Goal: Task Accomplishment & Management: Manage account settings

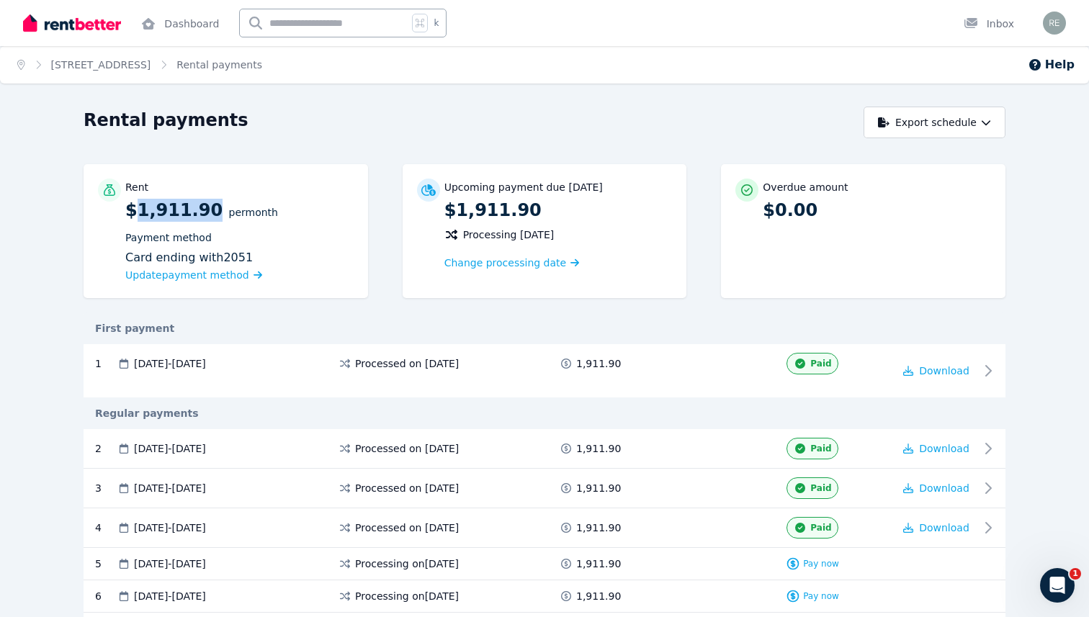
drag, startPoint x: 204, startPoint y: 207, endPoint x: 137, endPoint y: 209, distance: 67.0
click at [137, 209] on p "$1,911.90 per Month Payment method Card ending with 2051 Update payment method" at bounding box center [239, 241] width 228 height 85
copy p "1,911.90"
click at [178, 270] on span "Update payment method" at bounding box center [187, 275] width 124 height 12
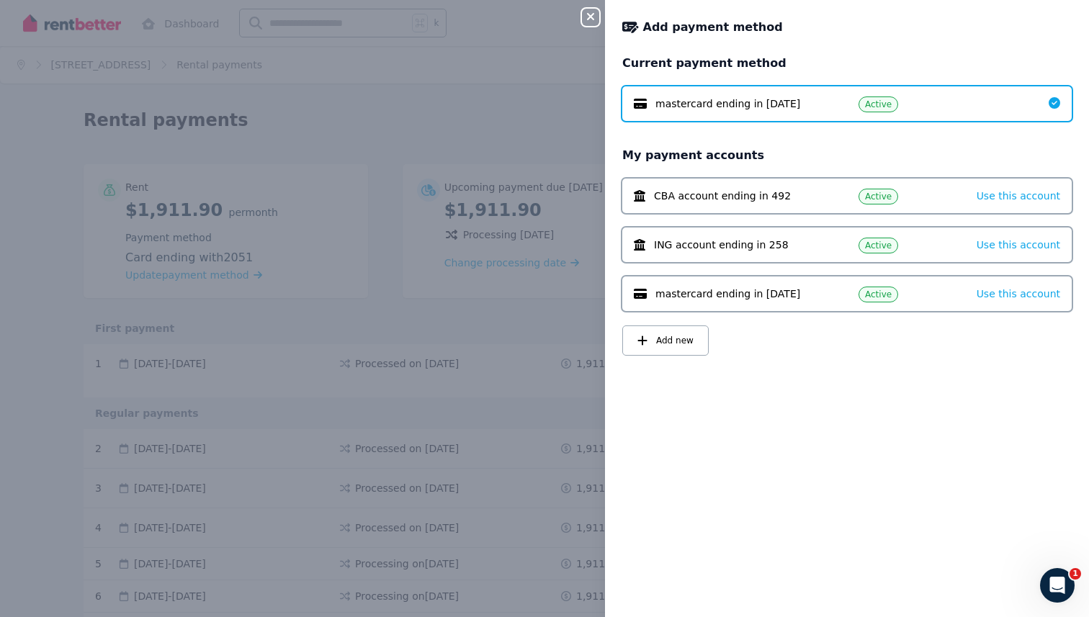
click at [853, 203] on div "CBA account ending in 492 Active Use this account" at bounding box center [846, 196] width 449 height 35
click at [1011, 194] on span "Use this account" at bounding box center [1019, 196] width 84 height 12
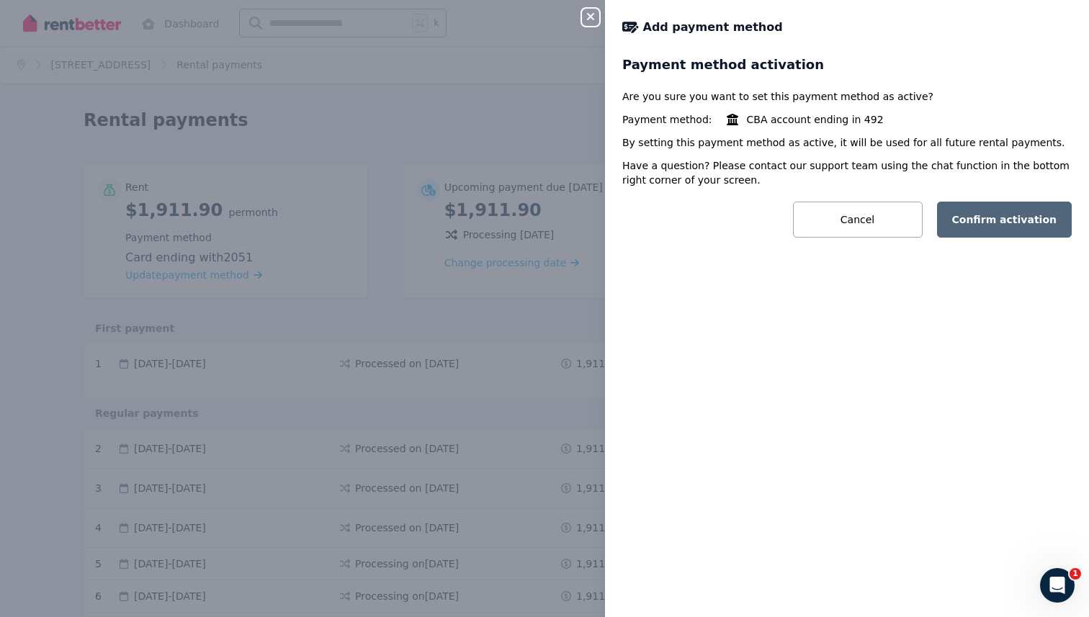
click at [1009, 207] on button "Confirm activation" at bounding box center [1004, 220] width 135 height 36
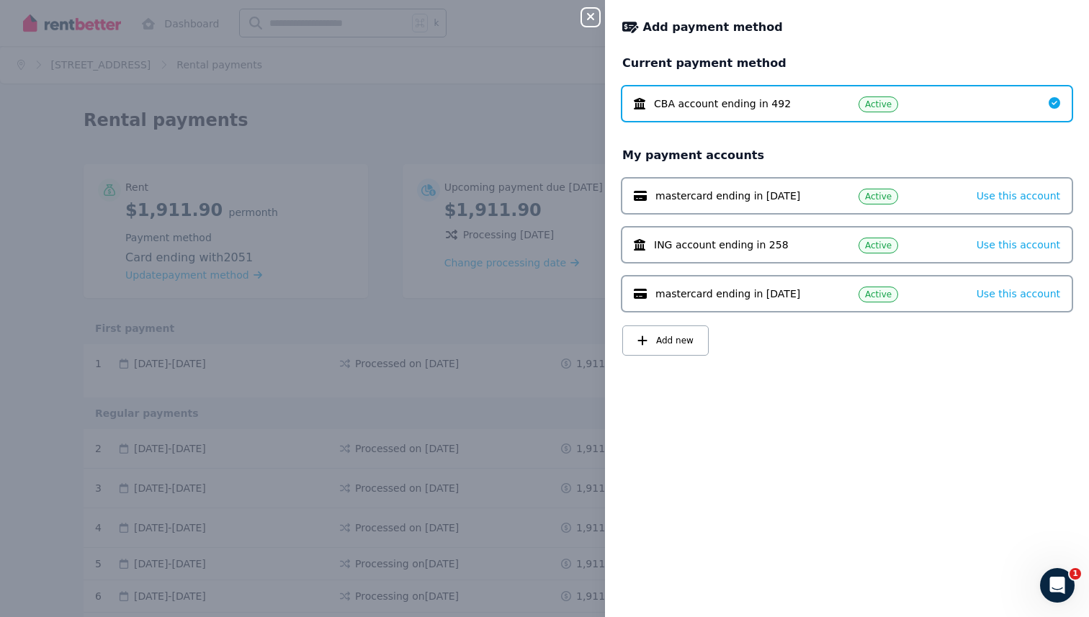
click at [505, 194] on div "Close panel Add payment method Current payment method CBA account ending in 492…" at bounding box center [544, 308] width 1089 height 617
